Goal: Find specific page/section: Find specific page/section

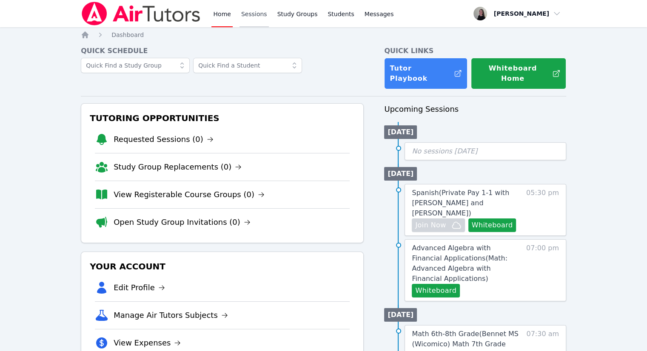
click at [248, 25] on link "Sessions" at bounding box center [254, 13] width 29 height 27
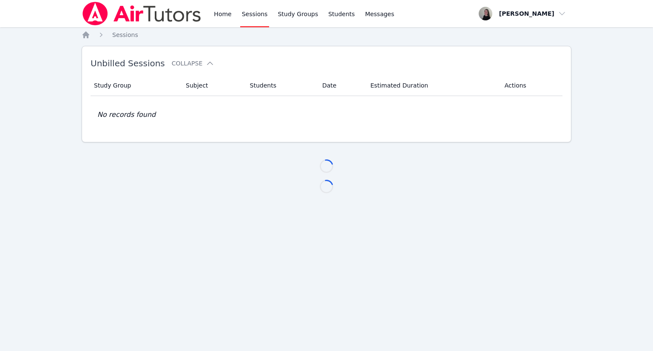
click at [249, 23] on link "Sessions" at bounding box center [254, 13] width 29 height 27
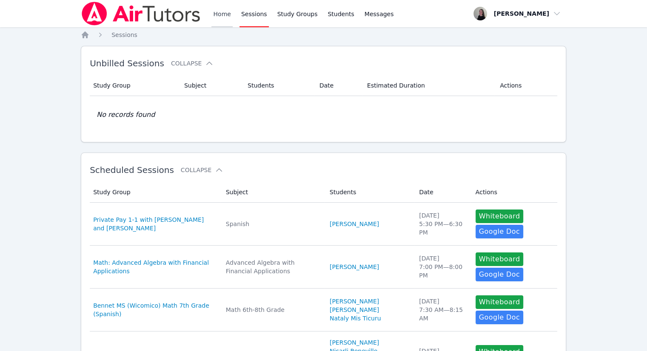
click at [224, 21] on link "Home" at bounding box center [221, 13] width 21 height 27
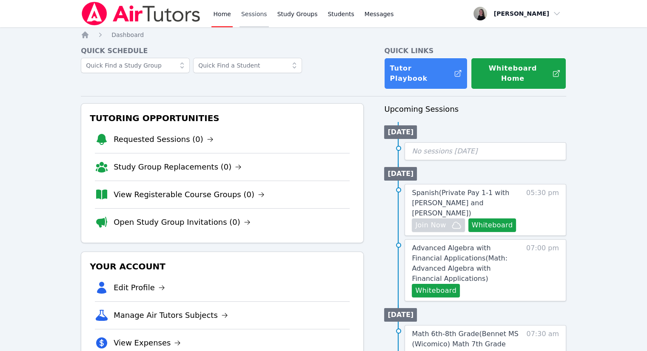
click at [249, 21] on link "Sessions" at bounding box center [254, 13] width 29 height 27
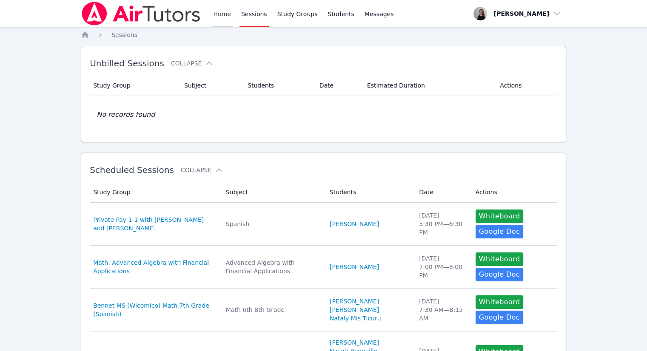
click at [228, 21] on link "Home" at bounding box center [221, 13] width 21 height 27
